Goal: Check status: Check status

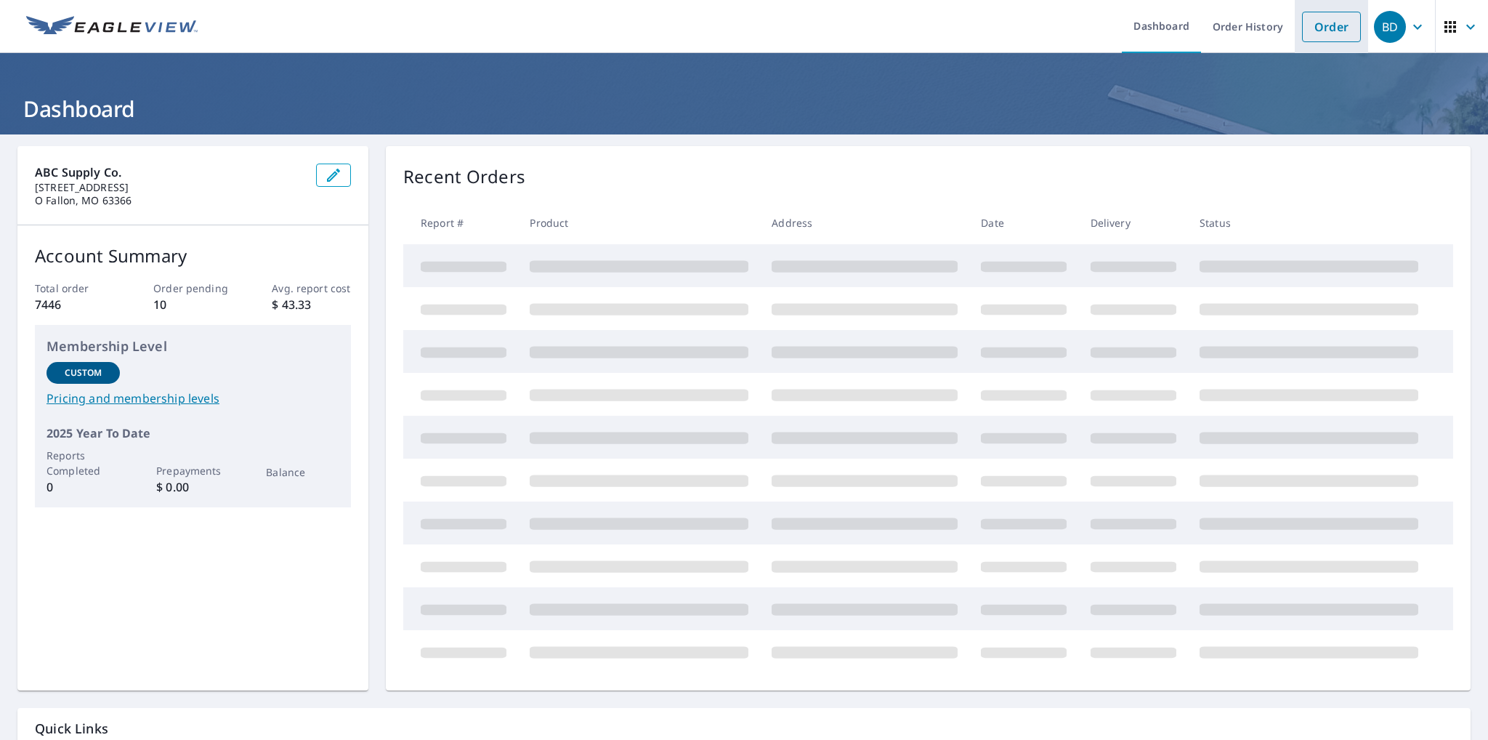
click at [1317, 30] on link "Order" at bounding box center [1331, 27] width 59 height 31
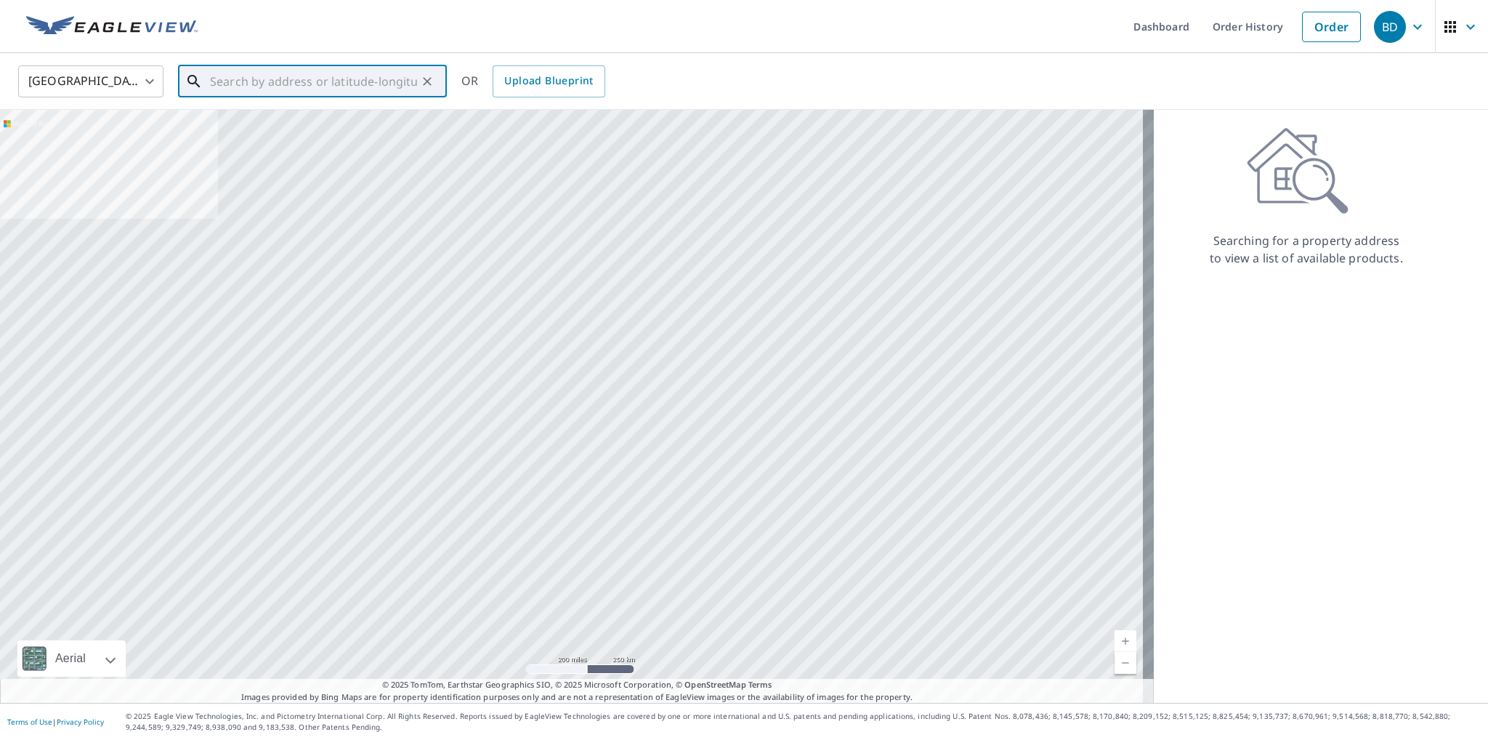
click at [218, 78] on input "text" at bounding box center [313, 81] width 207 height 41
paste input "[STREET_ADDRESS]"
type input "[STREET_ADDRESS]"
click at [428, 79] on icon "Clear" at bounding box center [427, 81] width 9 height 9
click at [262, 77] on input "text" at bounding box center [313, 81] width 207 height 41
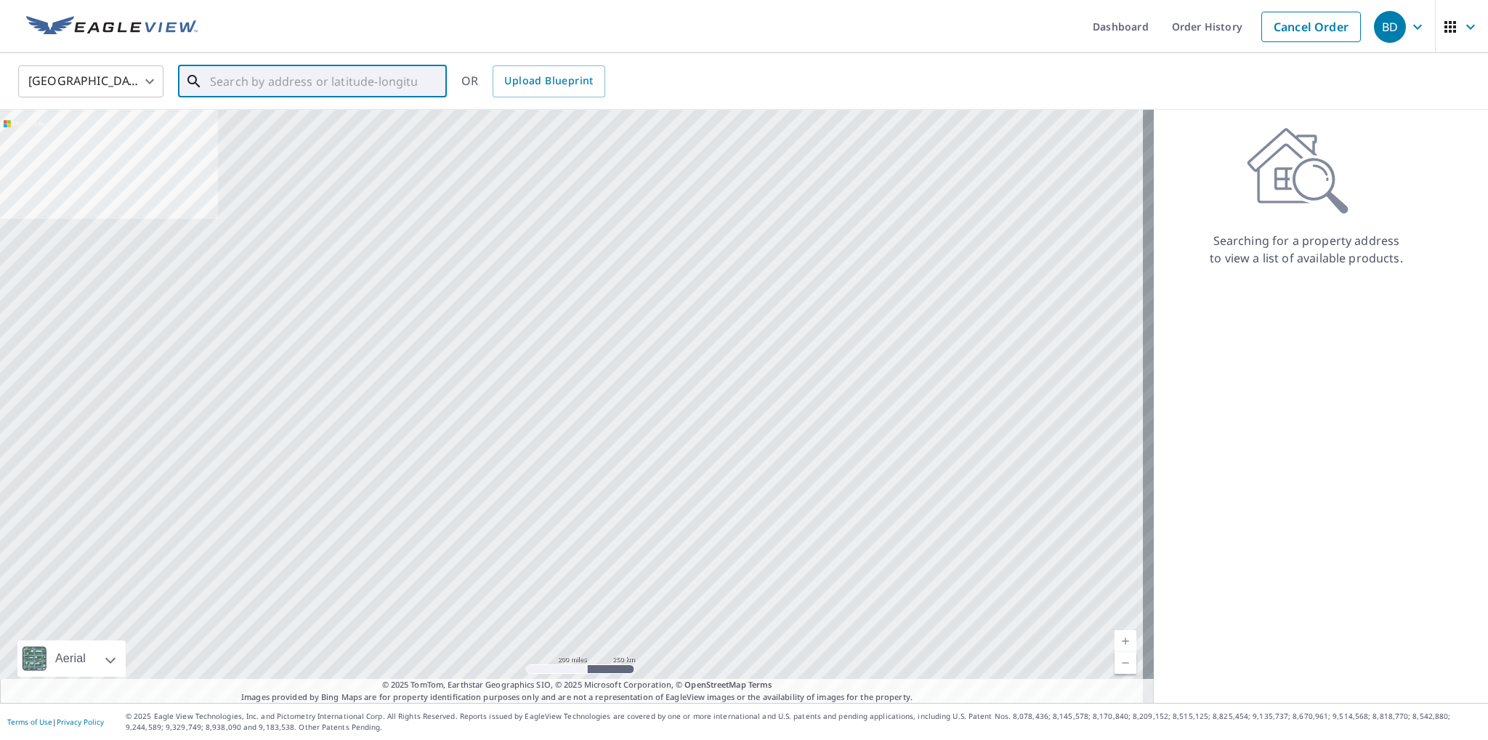
paste input "[STREET_ADDRESS]"
click at [298, 117] on span "[STREET_ADDRESS]" at bounding box center [321, 123] width 228 height 17
type input "[STREET_ADDRESS]"
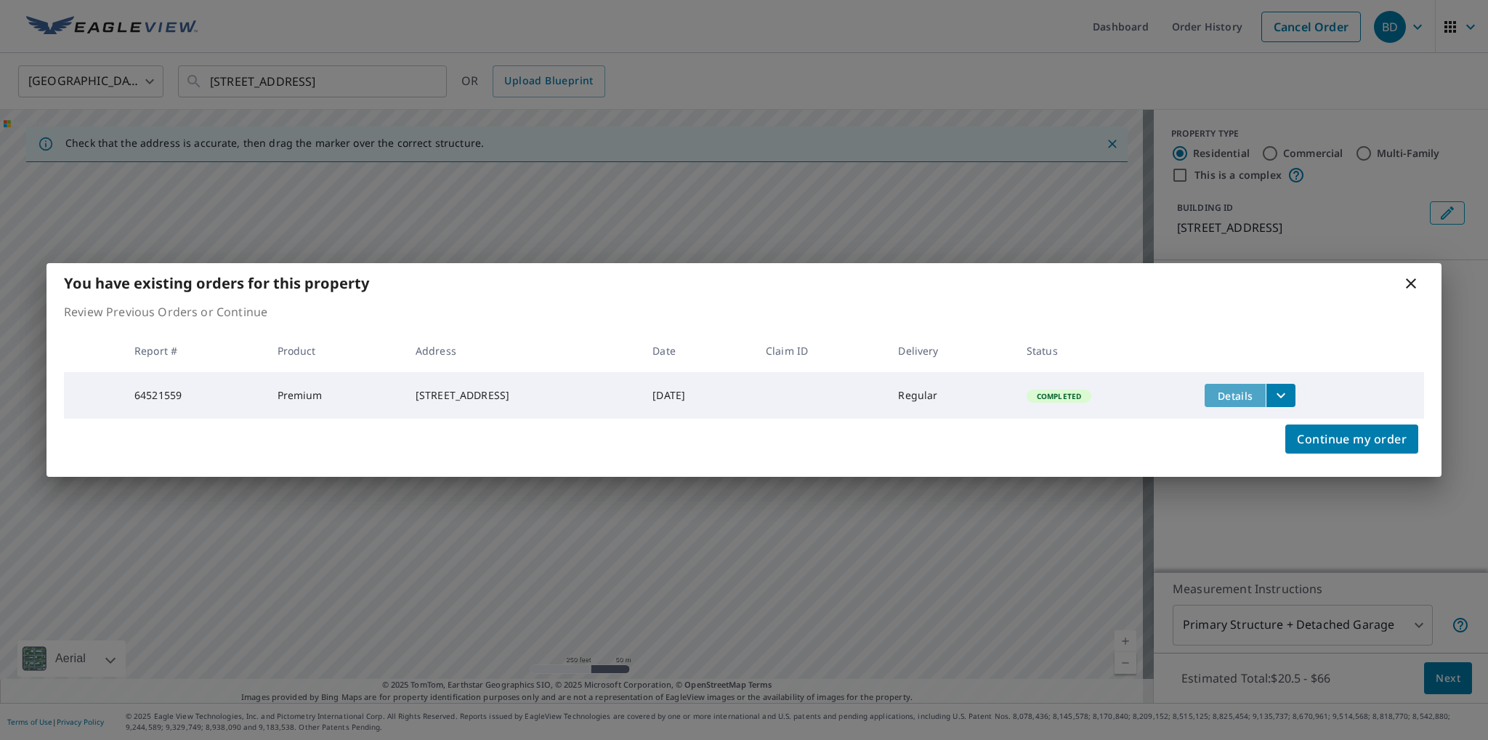
click at [1257, 390] on span "Details" at bounding box center [1235, 396] width 44 height 14
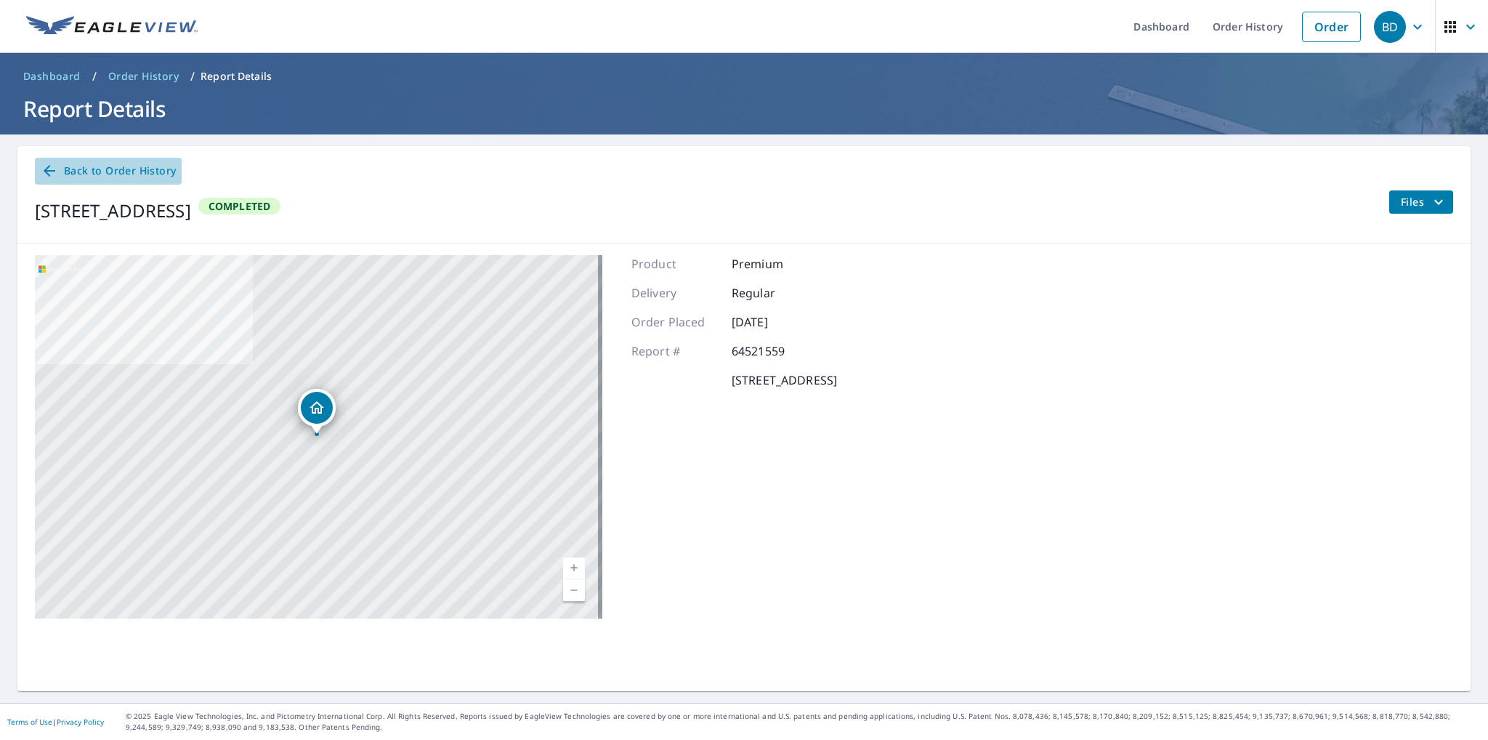
click at [81, 174] on span "Back to Order History" at bounding box center [108, 171] width 135 height 18
